Goal: Information Seeking & Learning: Learn about a topic

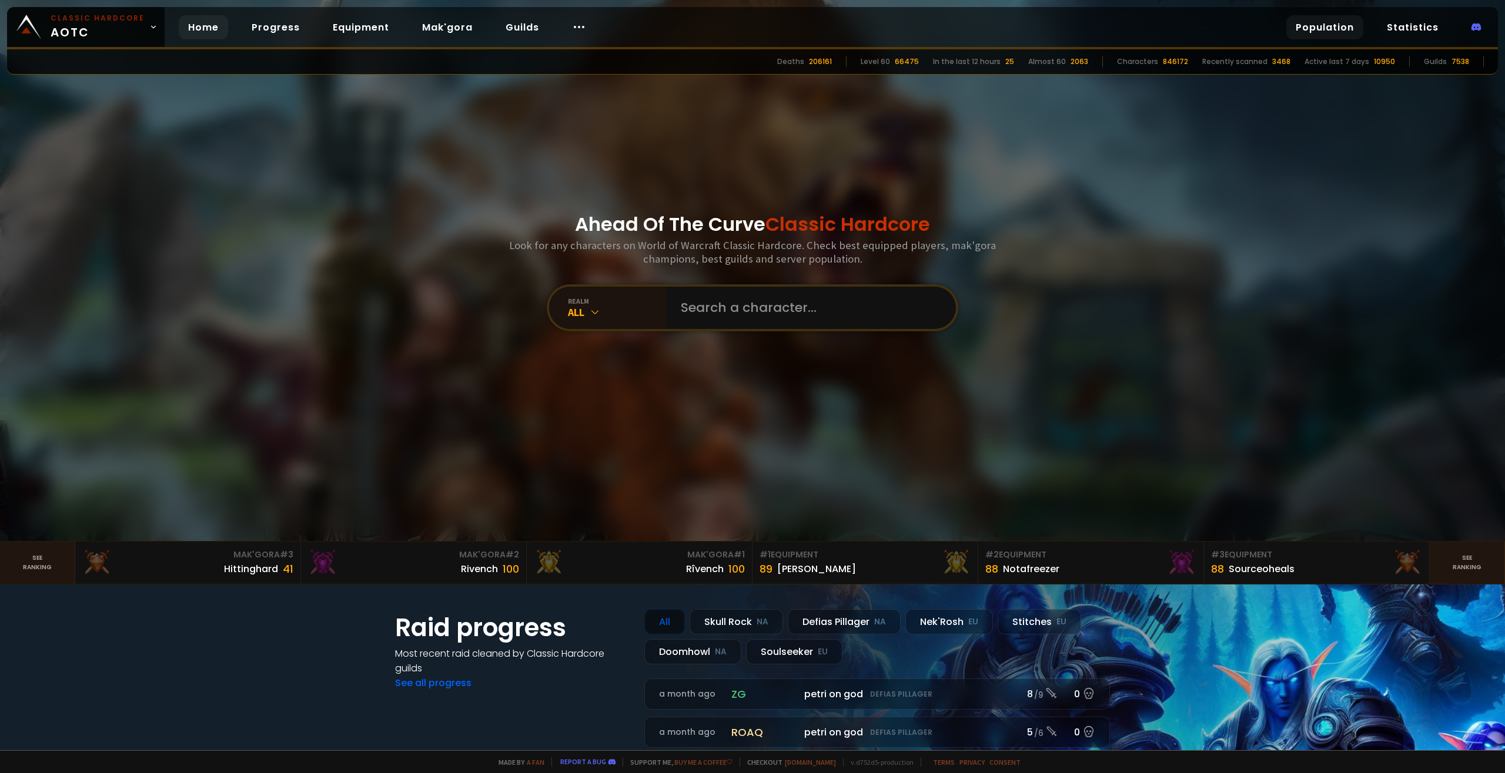
click at [1334, 30] on link "Population" at bounding box center [1324, 27] width 77 height 24
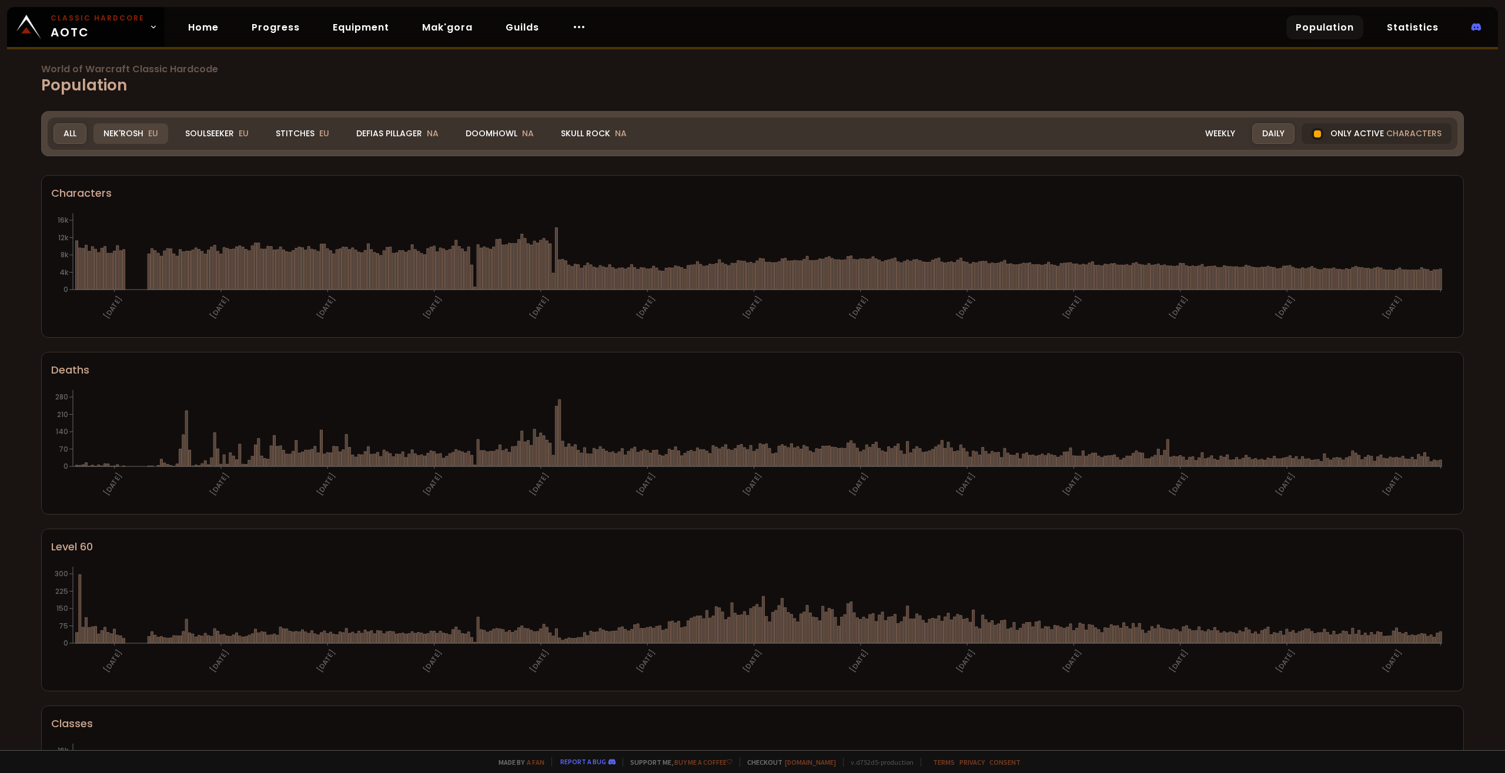
click at [117, 132] on div "Nek'Rosh EU" at bounding box center [130, 133] width 75 height 21
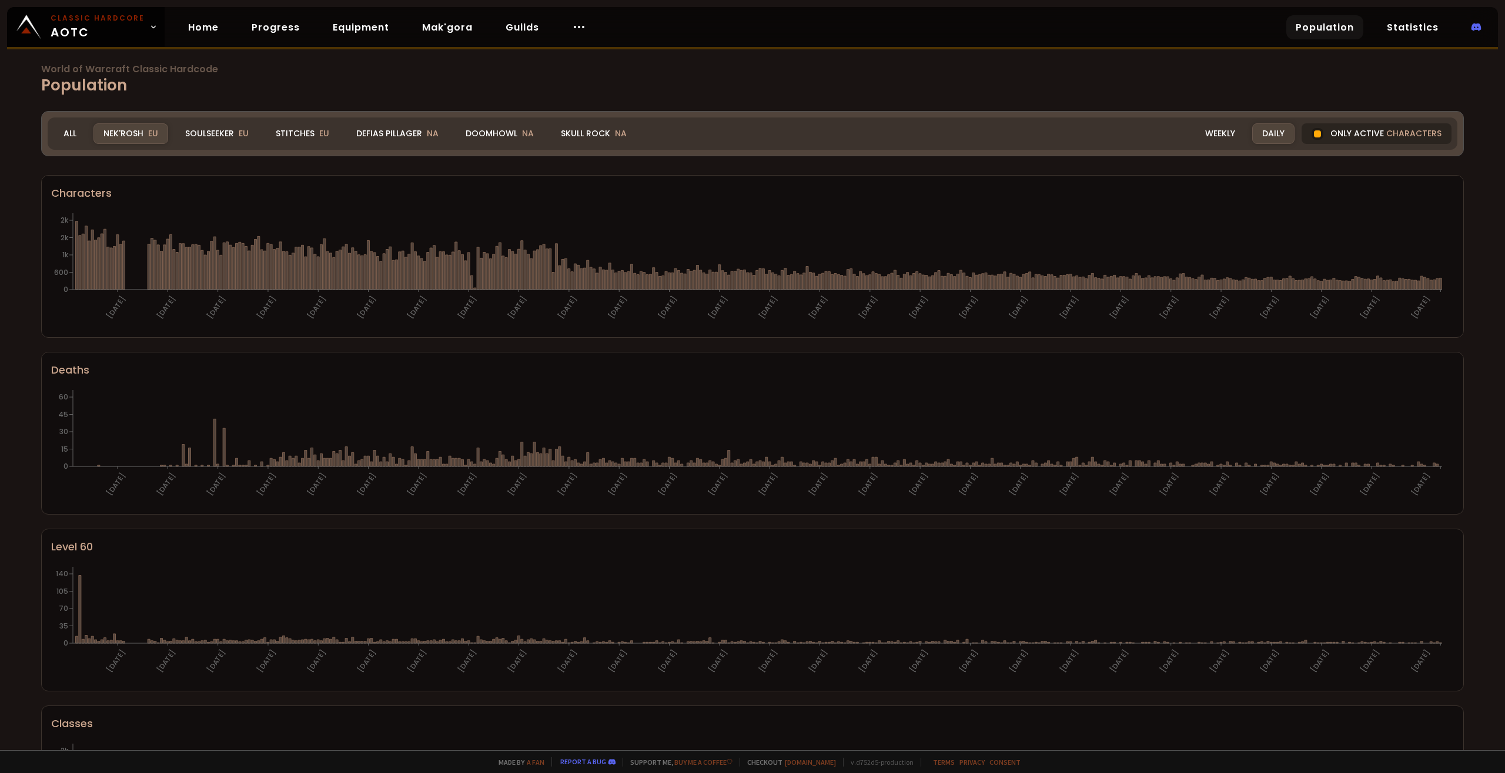
click at [1343, 133] on div "Only active characters" at bounding box center [1376, 133] width 150 height 21
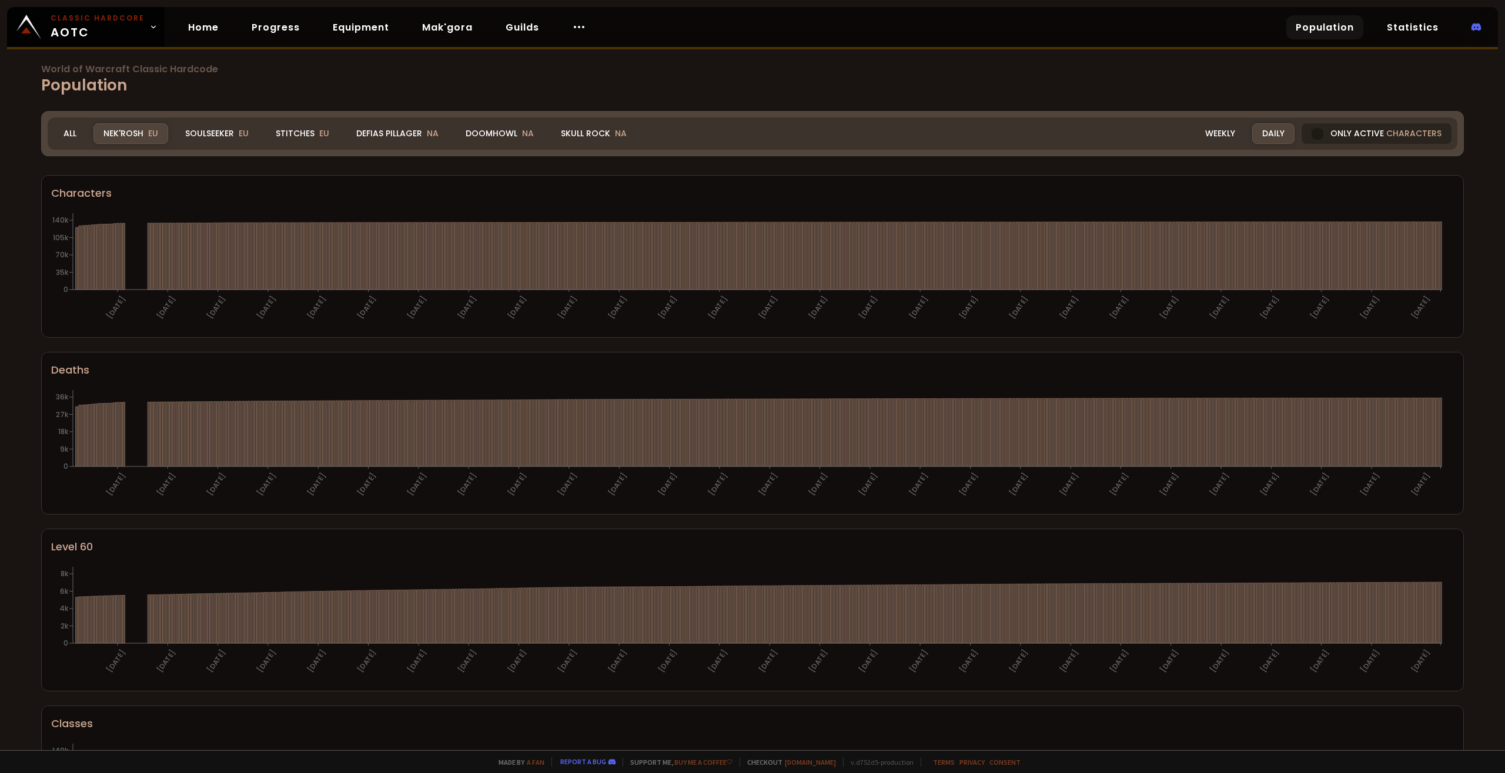
click at [1311, 130] on div at bounding box center [1317, 134] width 12 height 12
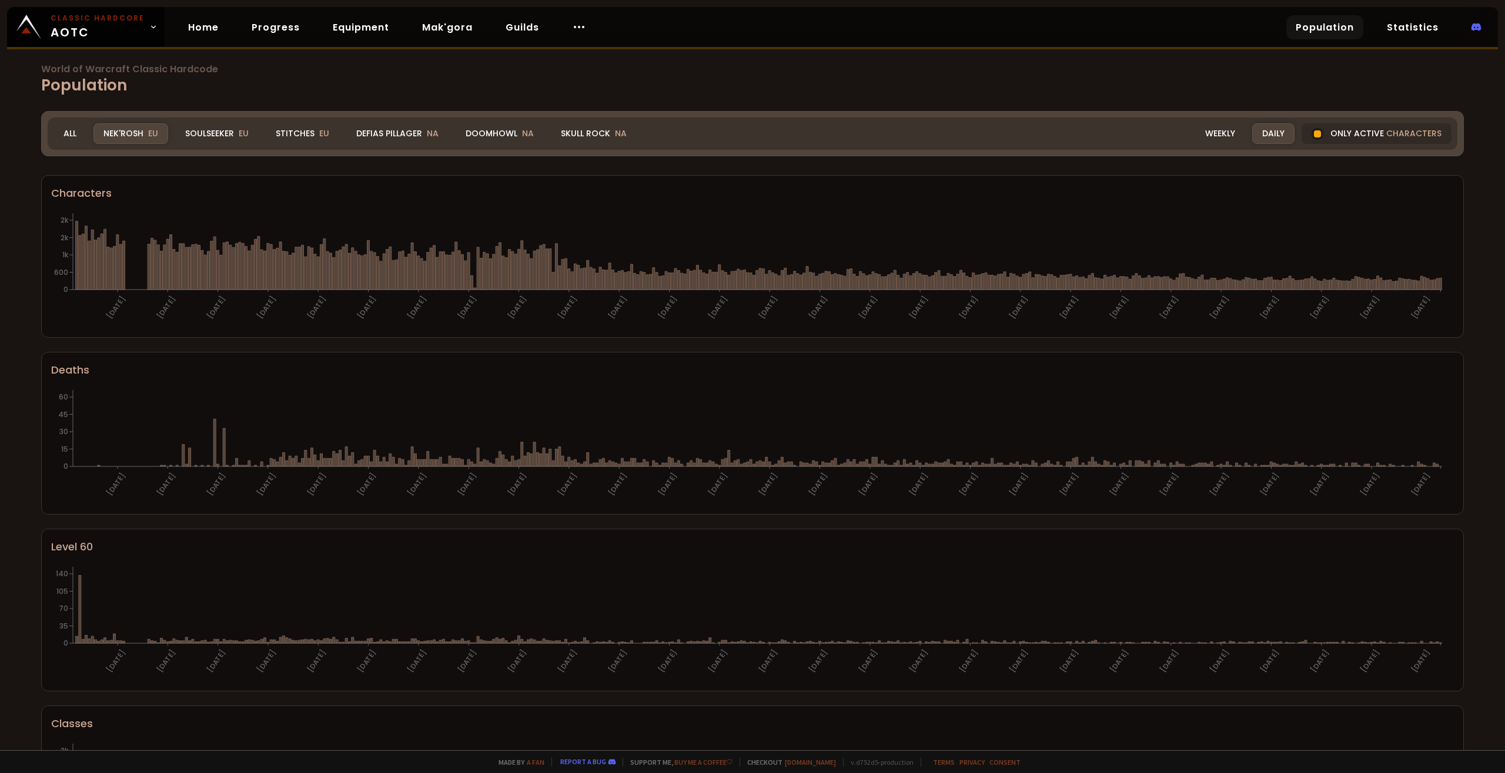
drag, startPoint x: 1215, startPoint y: 129, endPoint x: 1311, endPoint y: 244, distance: 149.7
click at [1310, 243] on div "World of Warcraft Classic Hardcode Population Realm Nek'Rosh All Nek'Rosh EU So…" at bounding box center [752, 375] width 1505 height 750
click at [199, 28] on link "Home" at bounding box center [203, 27] width 49 height 24
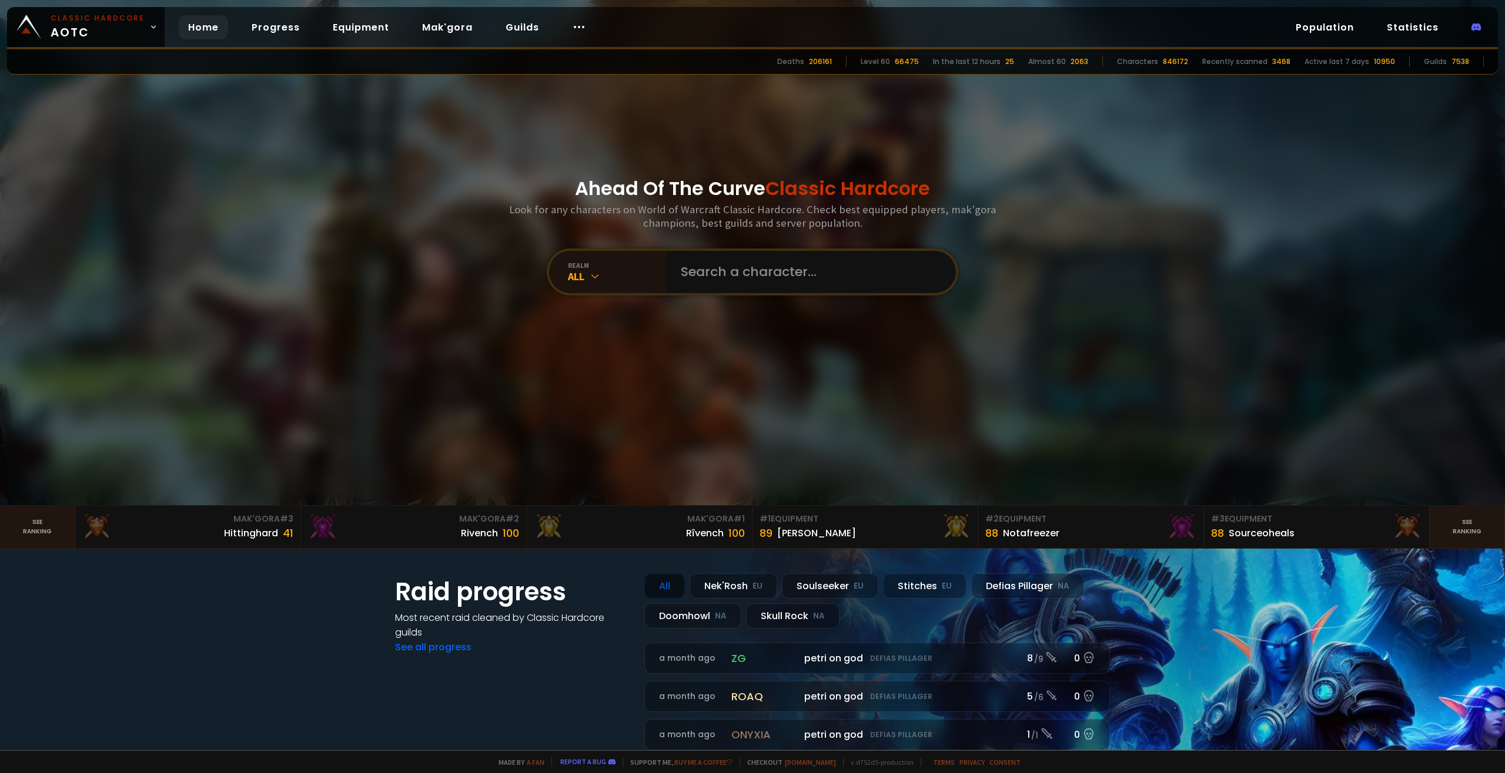
scroll to position [235, 0]
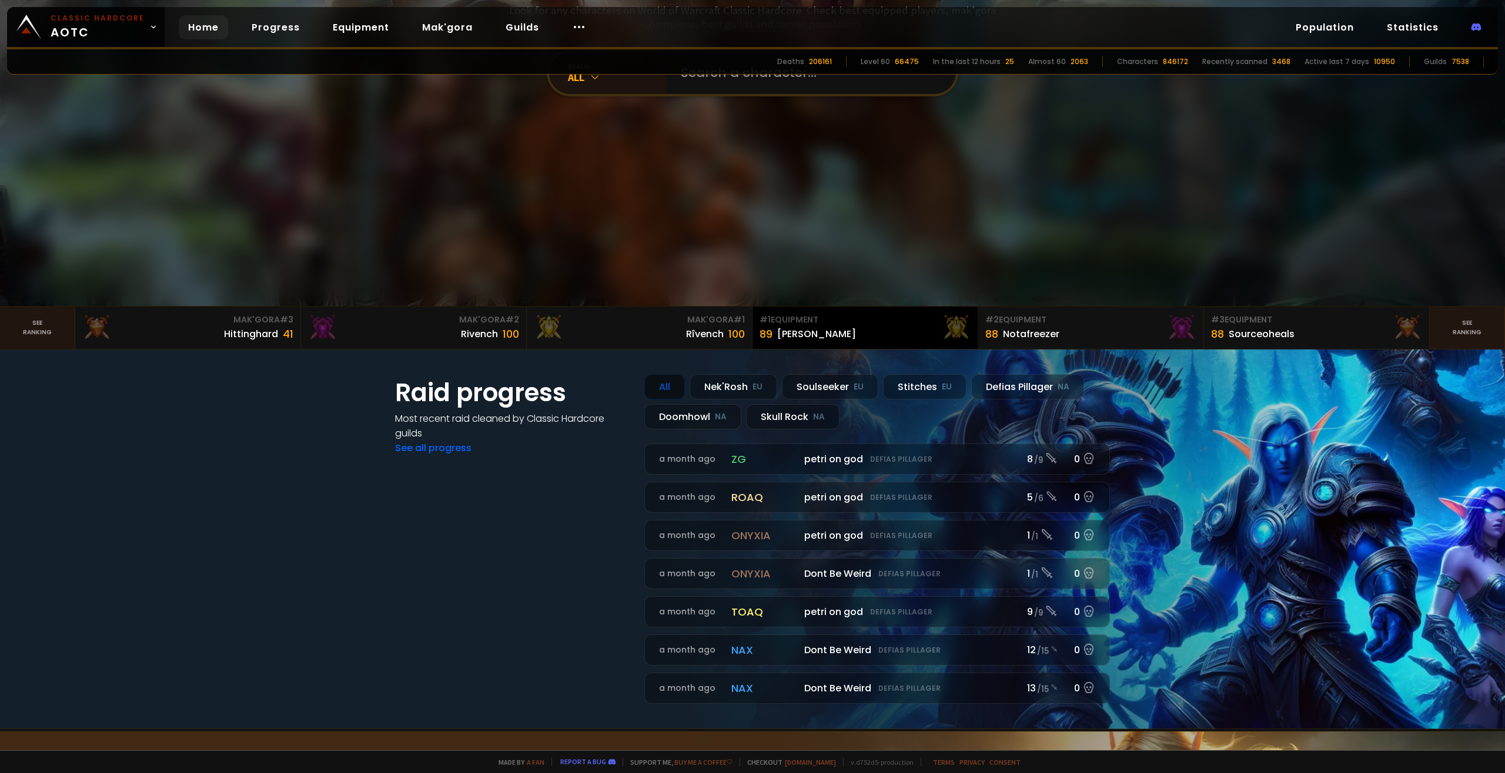
click at [766, 331] on div "89" at bounding box center [765, 334] width 13 height 16
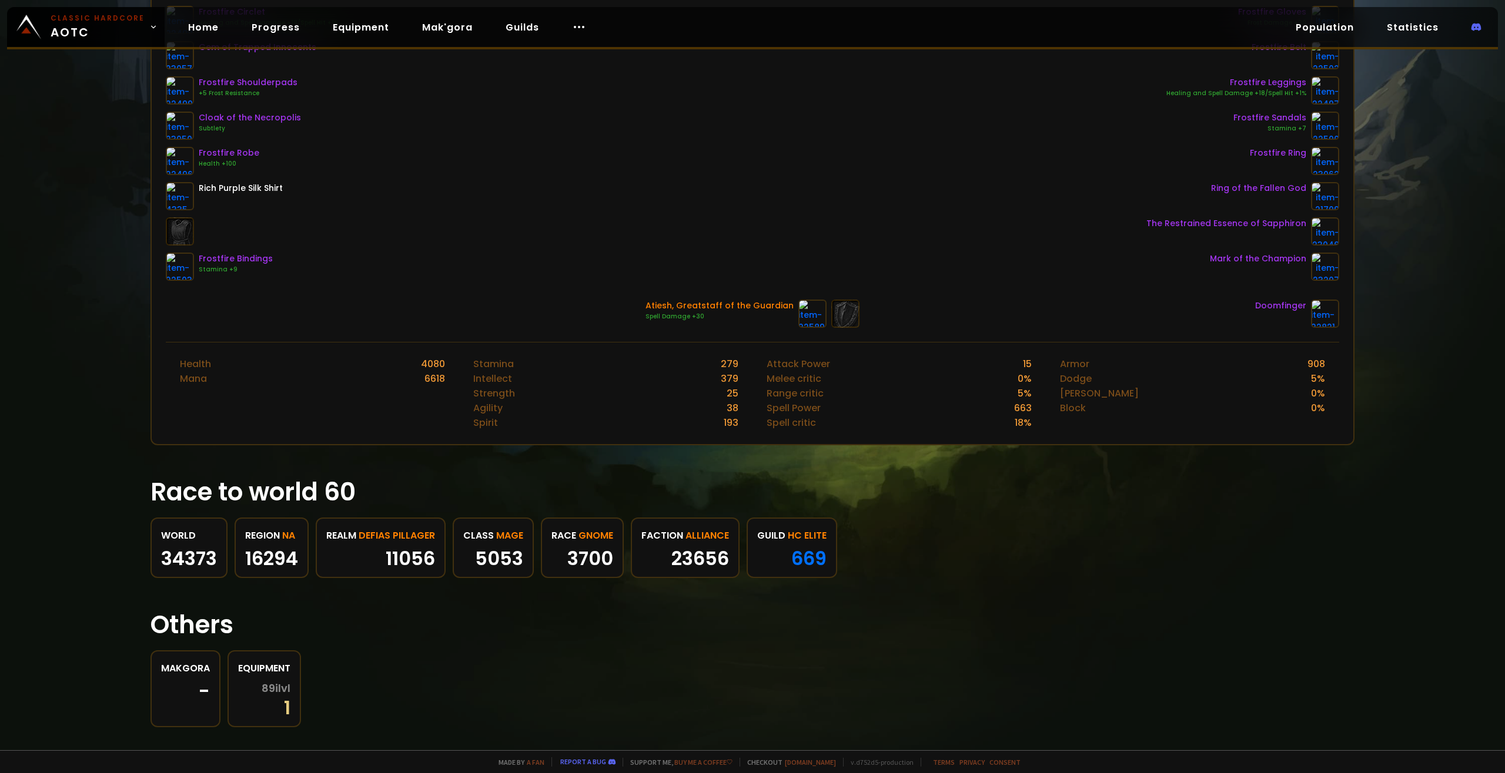
scroll to position [233, 0]
